Goal: Entertainment & Leisure: Consume media (video, audio)

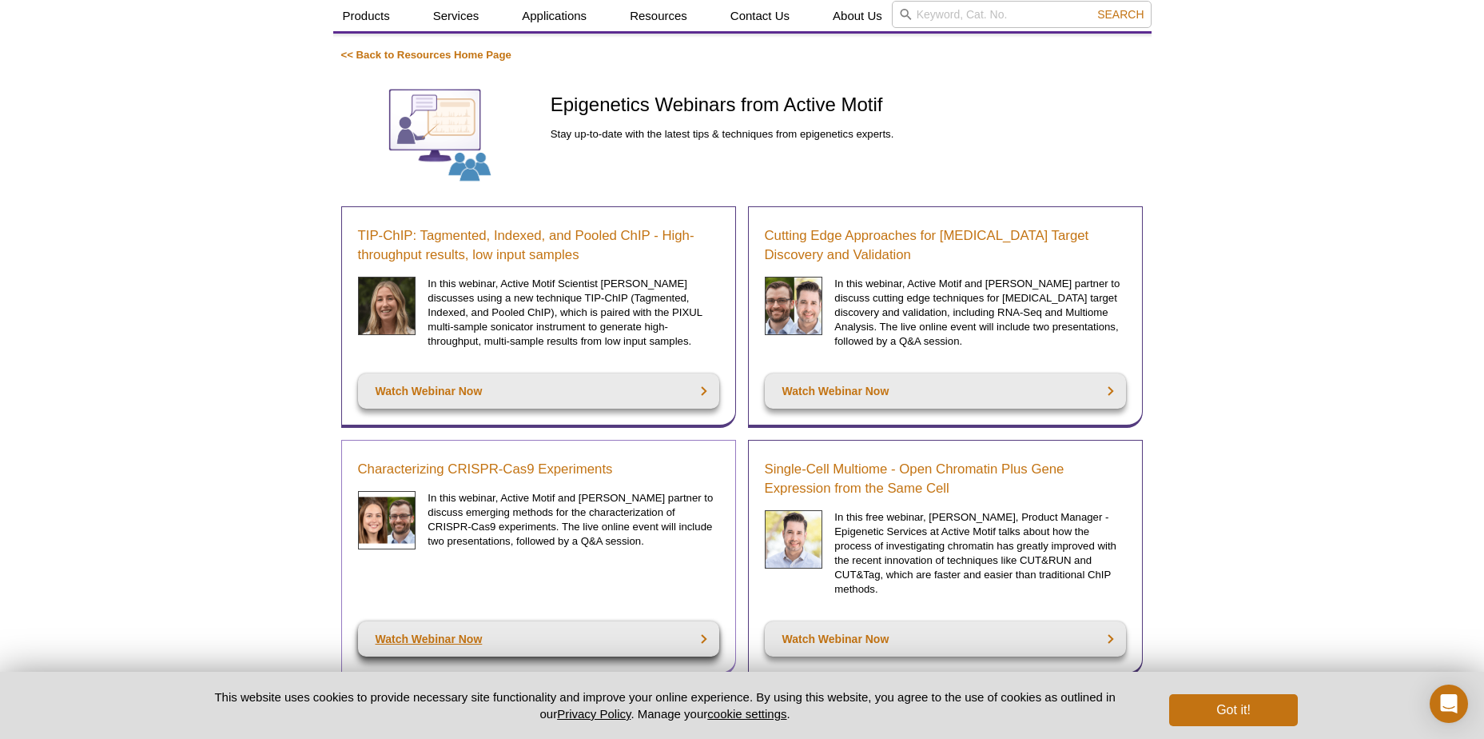
scroll to position [80, 0]
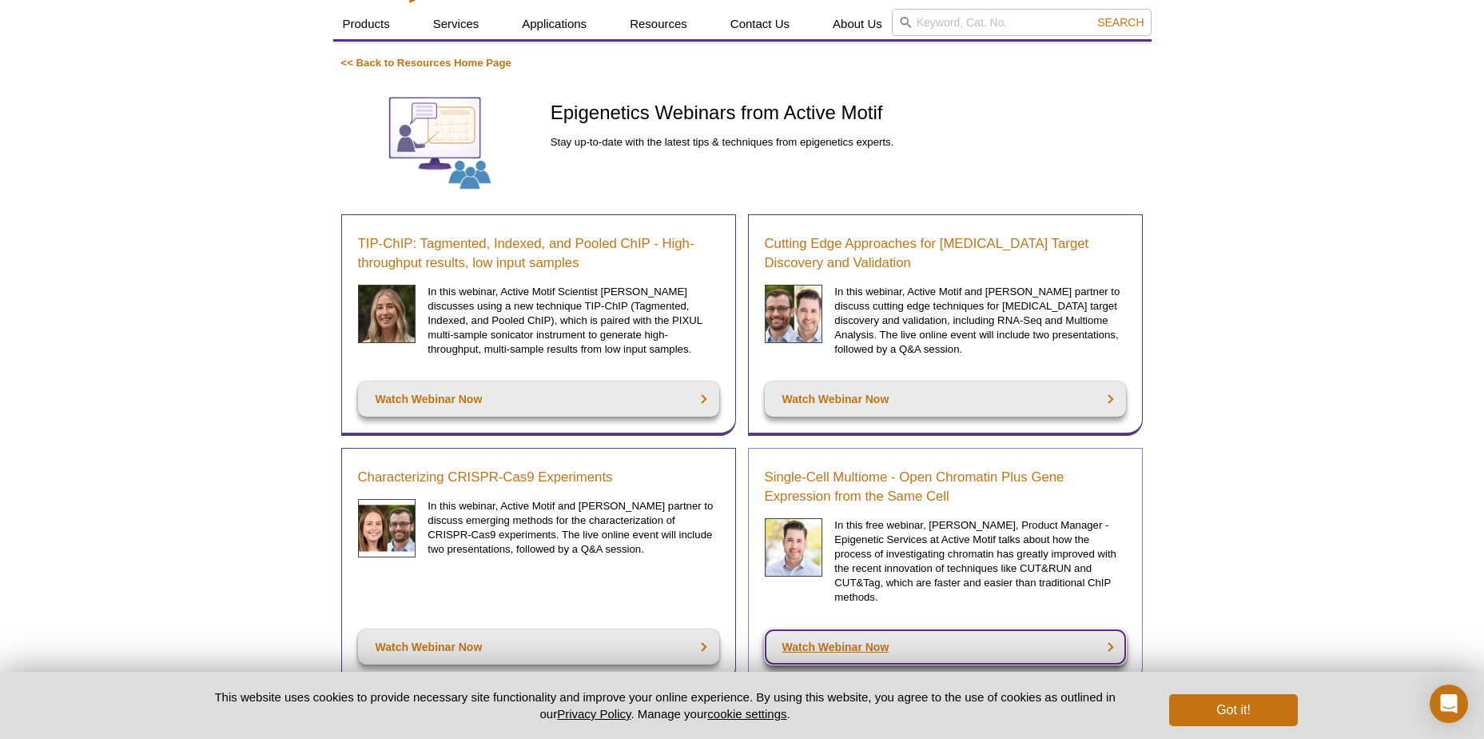
click at [859, 639] on link "Watch Webinar Now" at bounding box center [945, 646] width 361 height 35
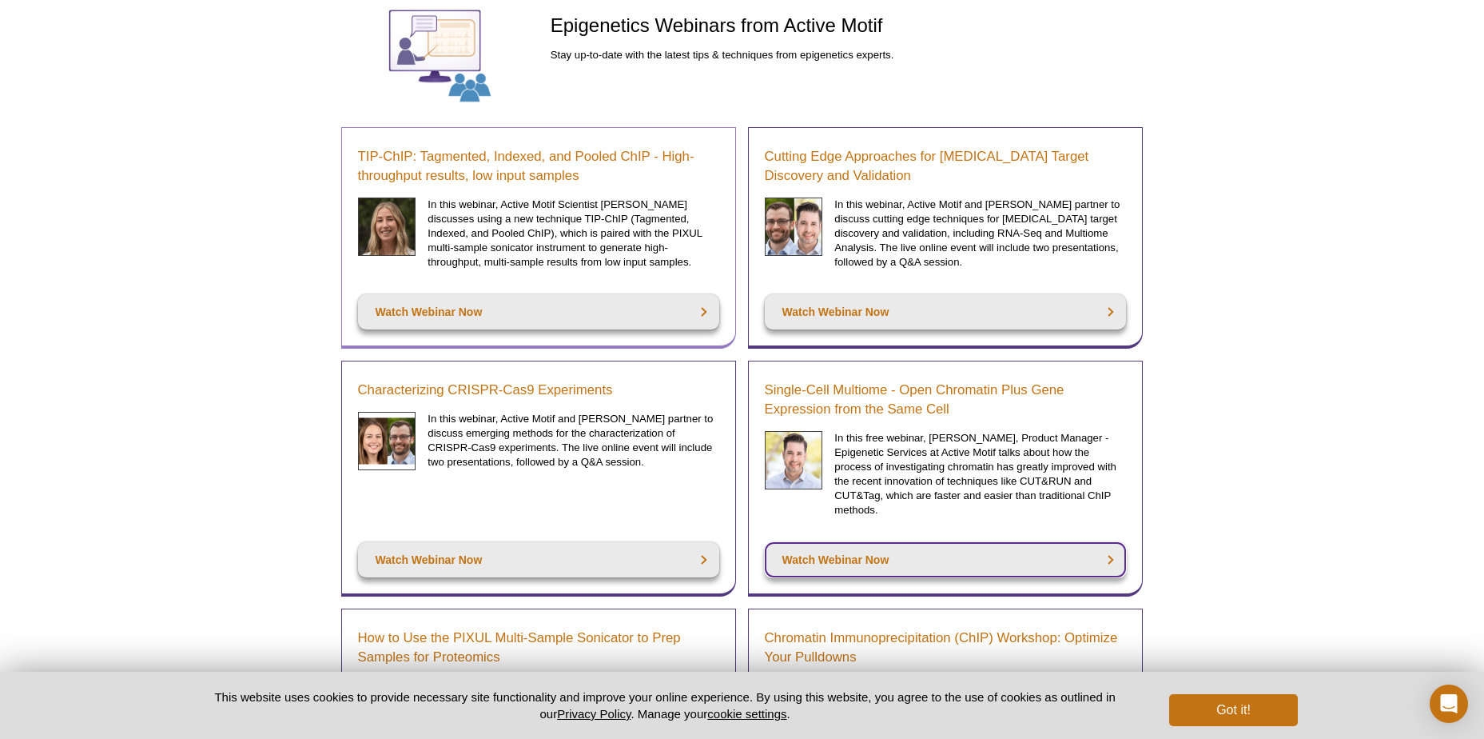
scroll to position [399, 0]
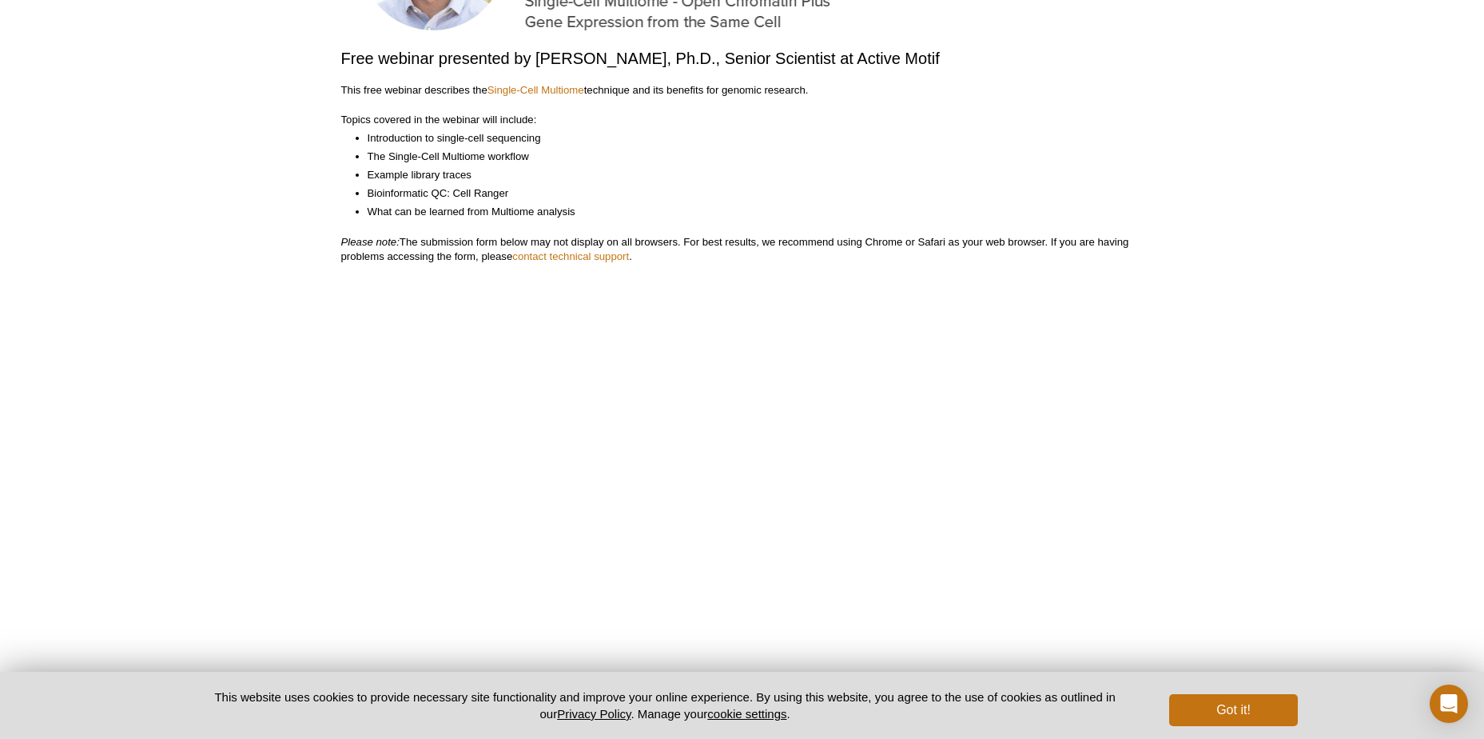
scroll to position [296, 0]
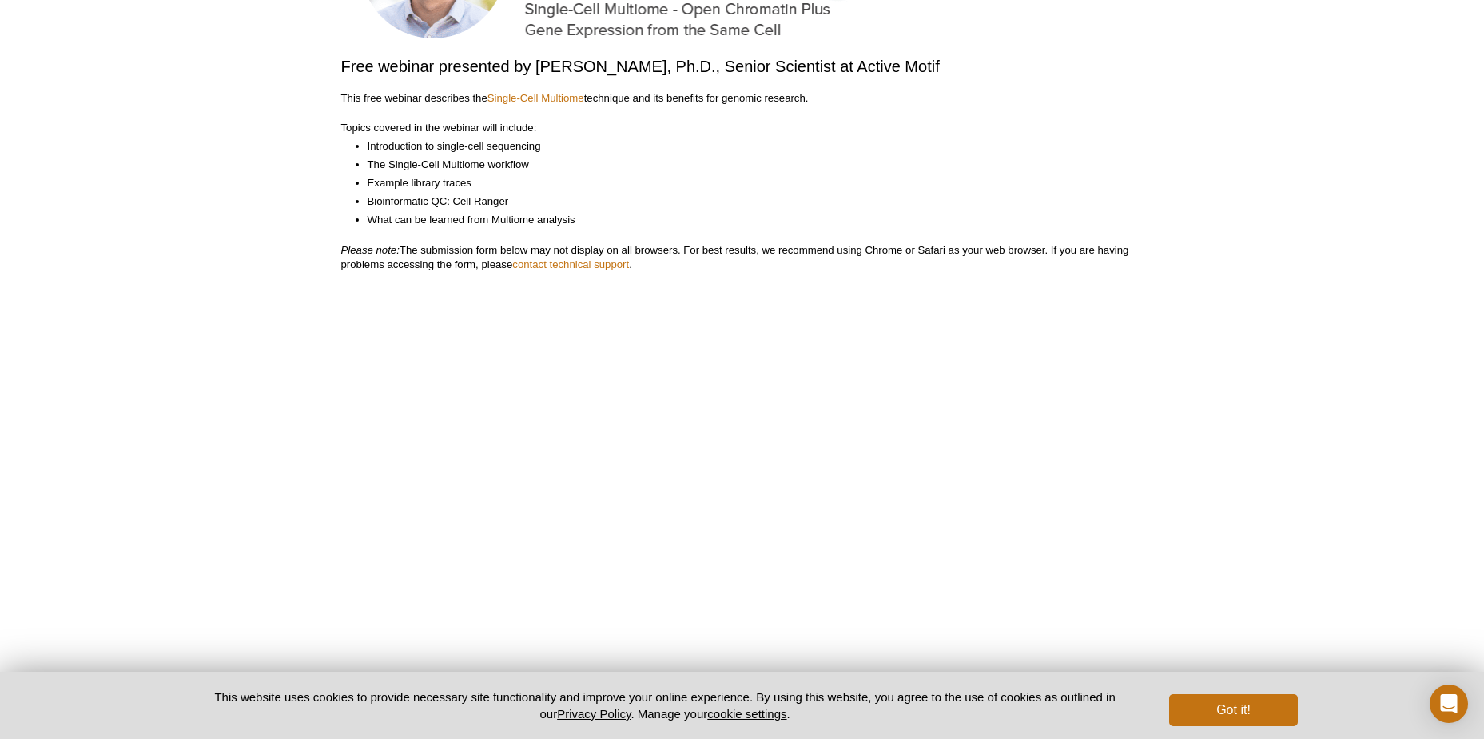
click at [211, 113] on div "Active Motif Logo Enabling Epigenetics Research 0 Search Skip to content Active…" at bounding box center [742, 373] width 1484 height 1339
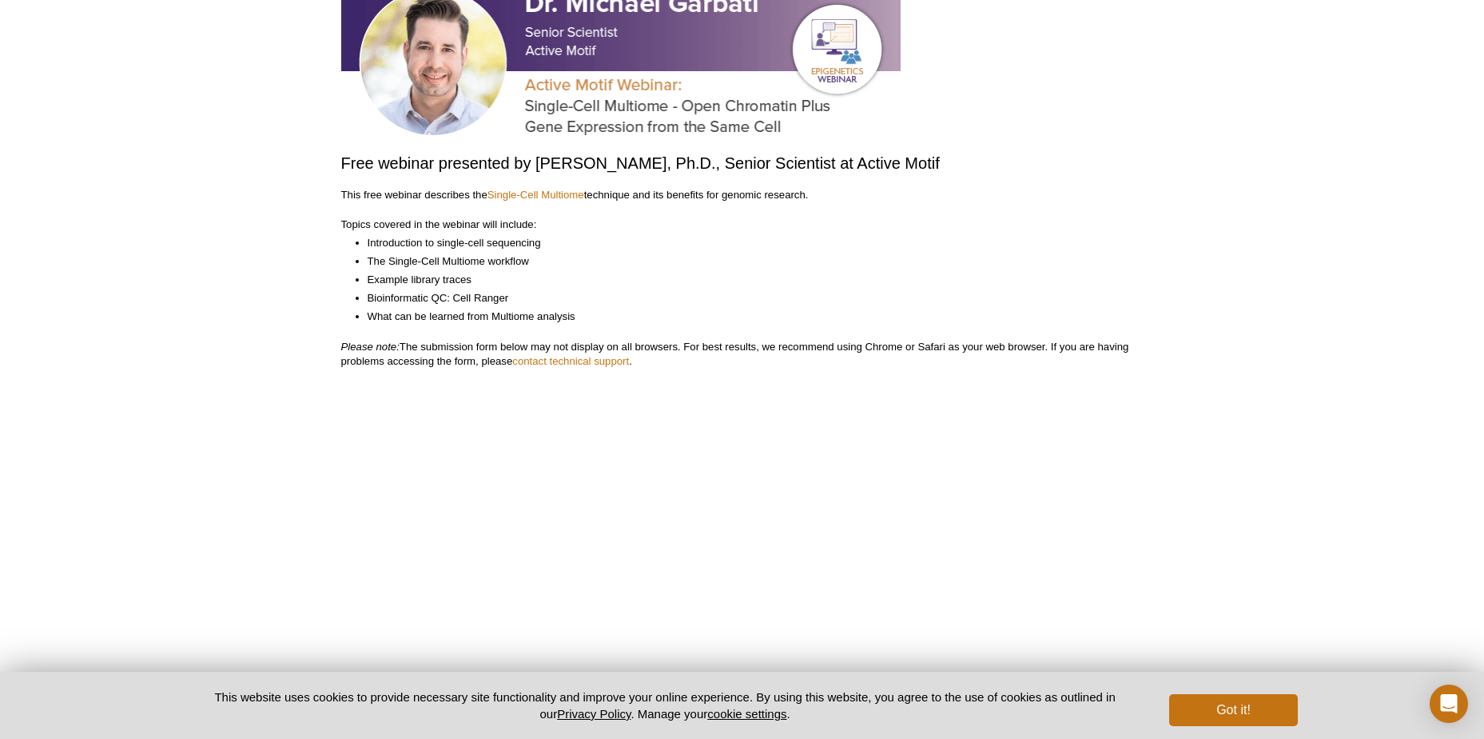
scroll to position [0, 0]
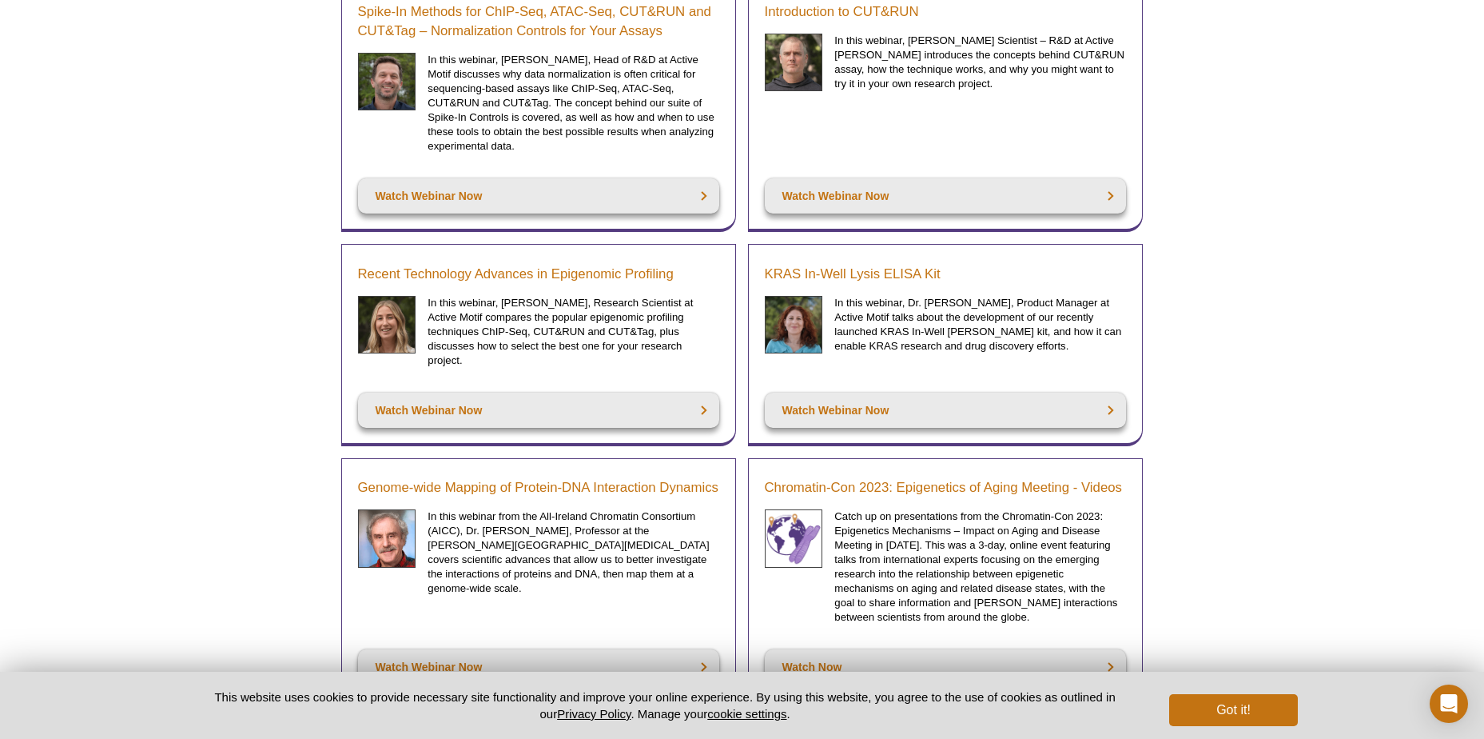
scroll to position [996, 0]
